Goal: Task Accomplishment & Management: Complete application form

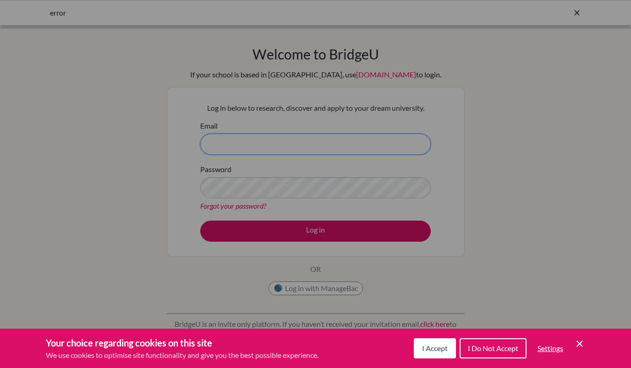
type input "RMoore@wincoll.ac.uk"
click at [431, 349] on span "I Accept" at bounding box center [435, 348] width 26 height 9
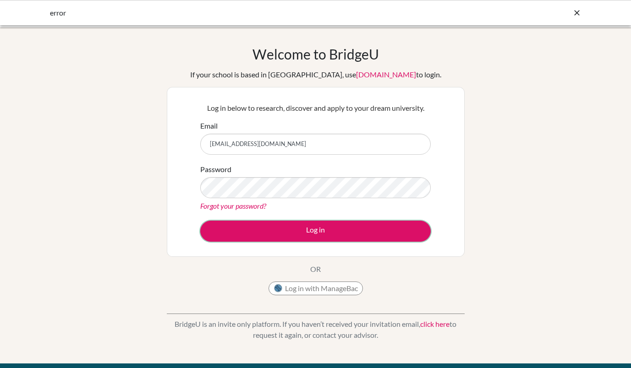
click at [310, 227] on button "Log in" at bounding box center [315, 231] width 230 height 21
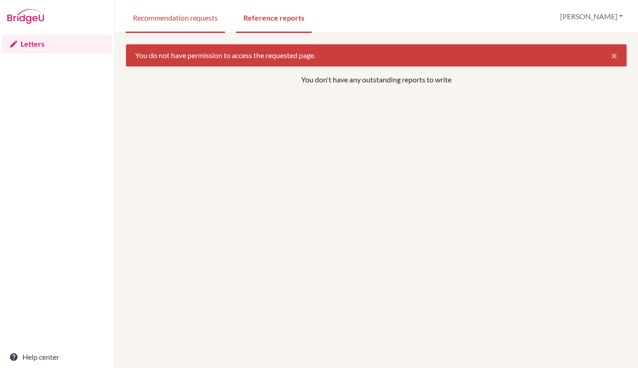
click at [175, 15] on link "Recommendation requests" at bounding box center [174, 17] width 99 height 32
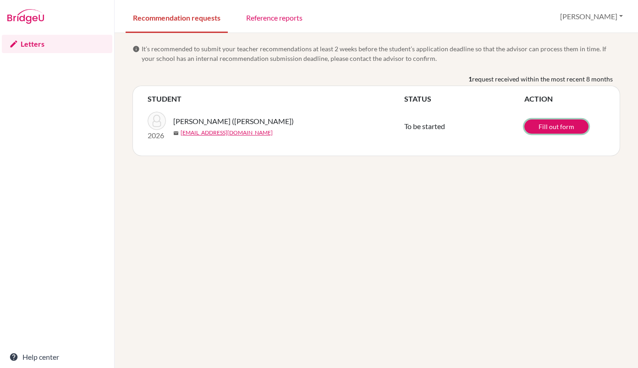
click at [552, 127] on link "Fill out form" at bounding box center [556, 127] width 64 height 14
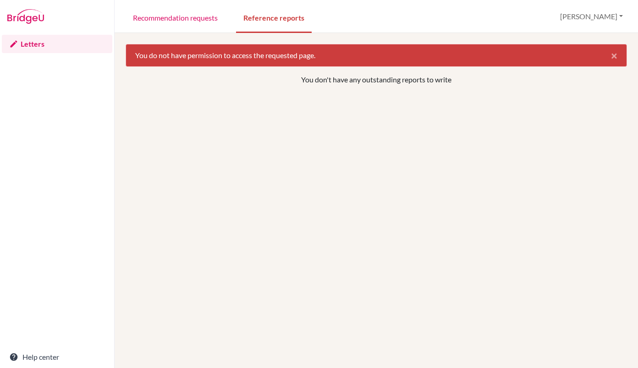
click at [30, 43] on link "Letters" at bounding box center [57, 44] width 110 height 18
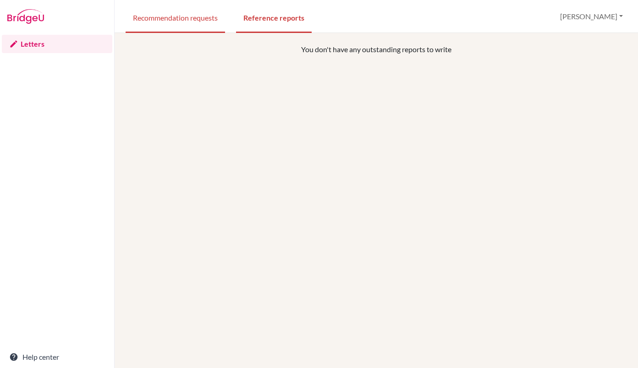
click at [186, 18] on link "Recommendation requests" at bounding box center [174, 17] width 99 height 32
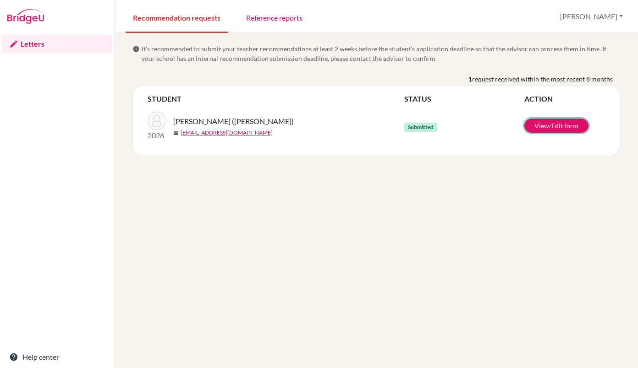
click at [552, 120] on link "View/Edit form" at bounding box center [556, 126] width 64 height 14
